Goal: Communication & Community: Answer question/provide support

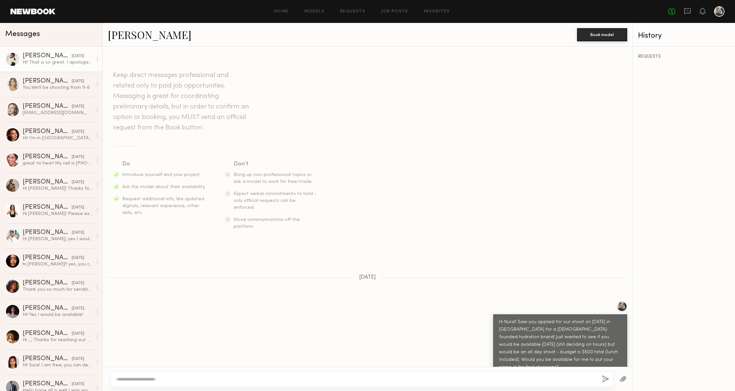
scroll to position [301, 0]
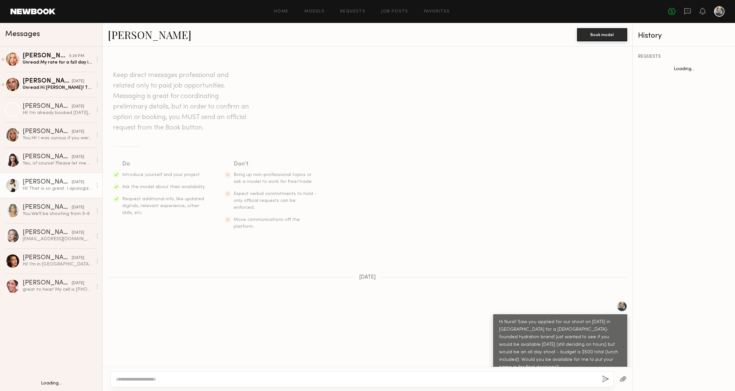
scroll to position [301, 0]
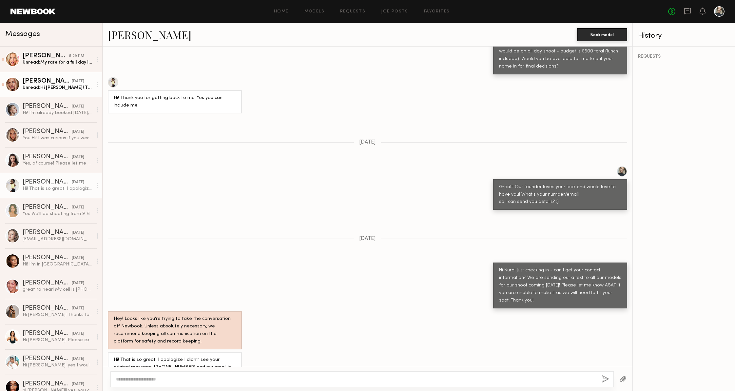
click at [55, 85] on div "Unread: Hi [PERSON_NAME]! Thank you so much for reaching out, I am available [D…" at bounding box center [58, 88] width 70 height 6
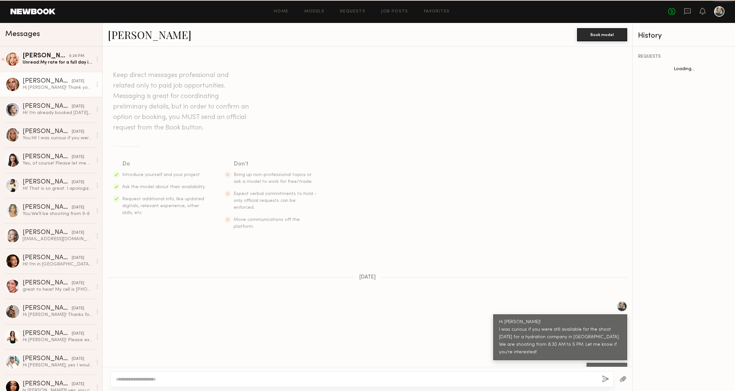
scroll to position [94, 0]
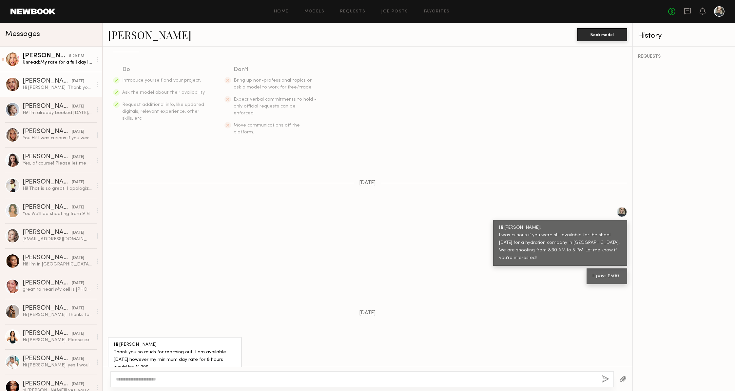
click at [61, 61] on div "Unread: My rate for a full day is $1,000" at bounding box center [58, 62] width 70 height 6
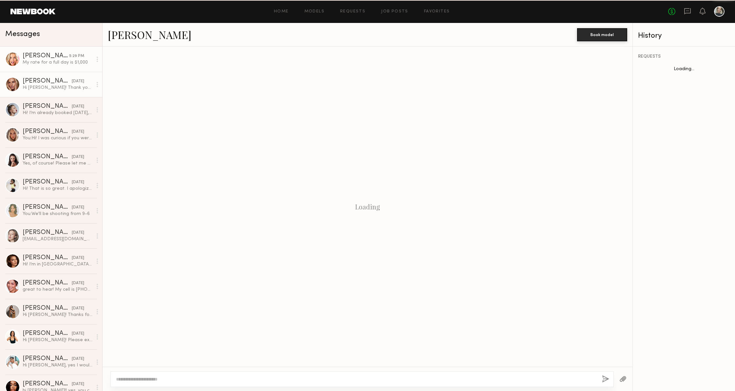
scroll to position [100, 0]
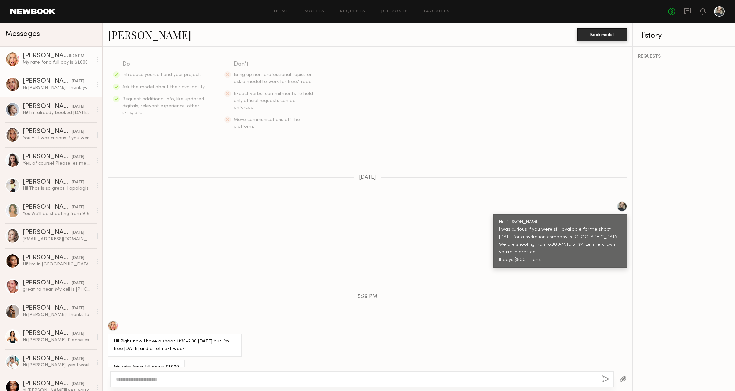
click at [60, 88] on div "Hi [PERSON_NAME]! Thank you so much for reaching out, I am available [DATE] how…" at bounding box center [58, 88] width 70 height 6
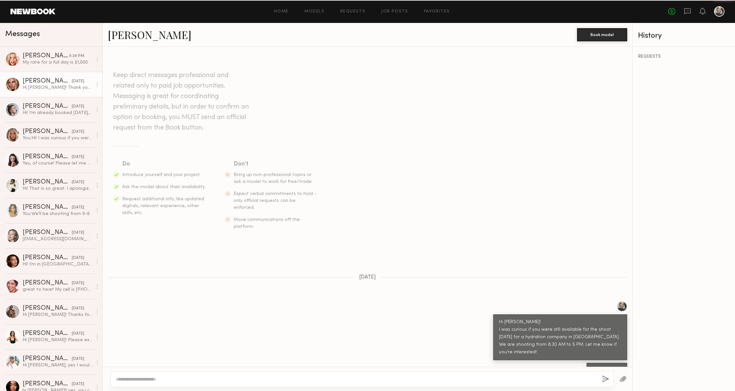
scroll to position [94, 0]
